Goal: Find specific page/section: Find specific page/section

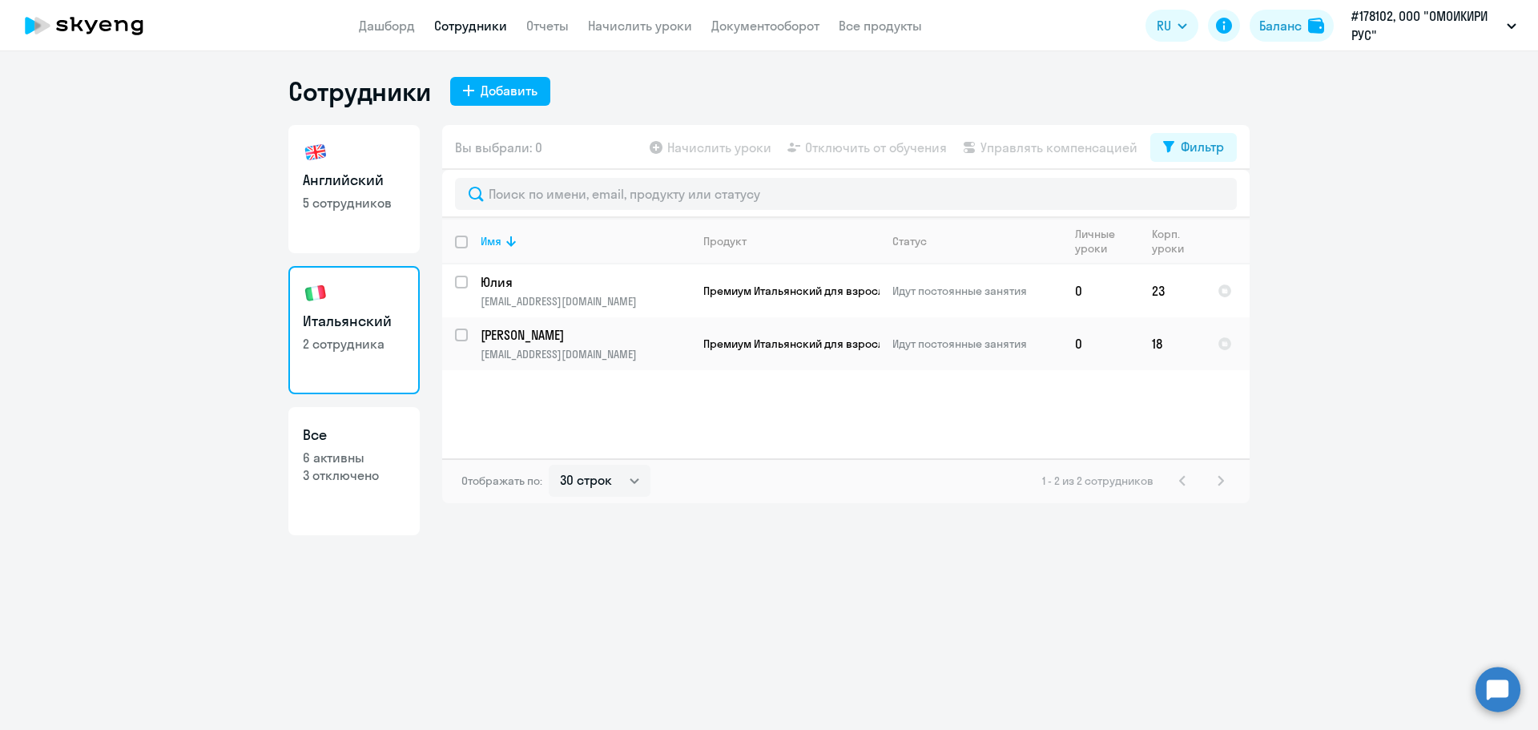
select select "30"
click at [348, 207] on p "5 сотрудников" at bounding box center [354, 203] width 103 height 18
select select "30"
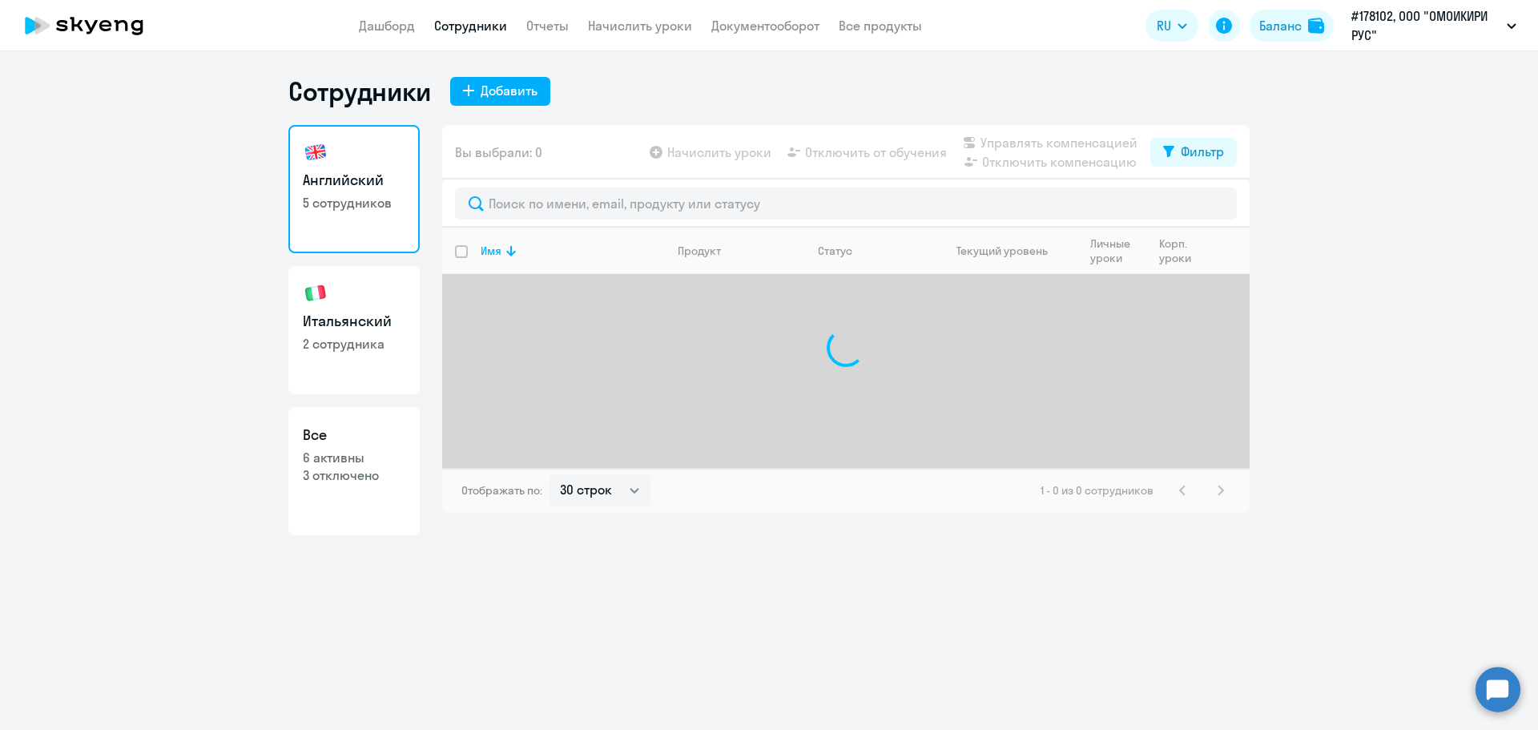
select select "30"
